Goal: Task Accomplishment & Management: Manage account settings

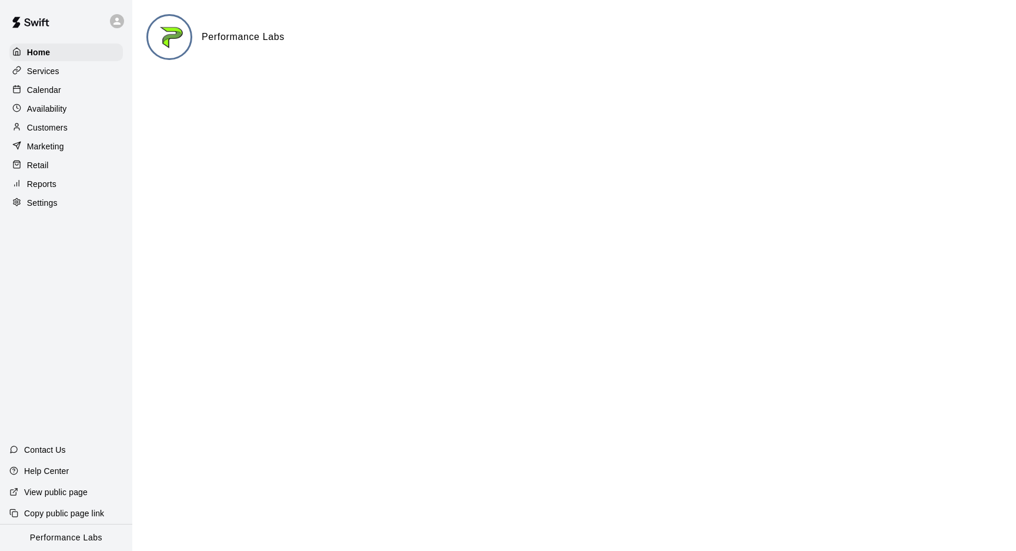
click at [49, 88] on p "Calendar" at bounding box center [44, 90] width 34 height 12
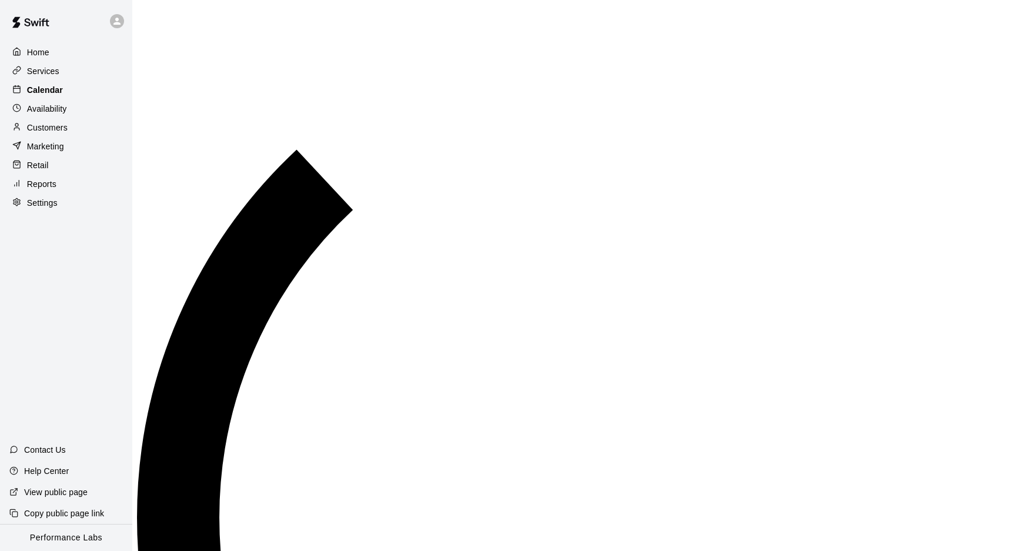
scroll to position [608, 0]
